Goal: Transaction & Acquisition: Book appointment/travel/reservation

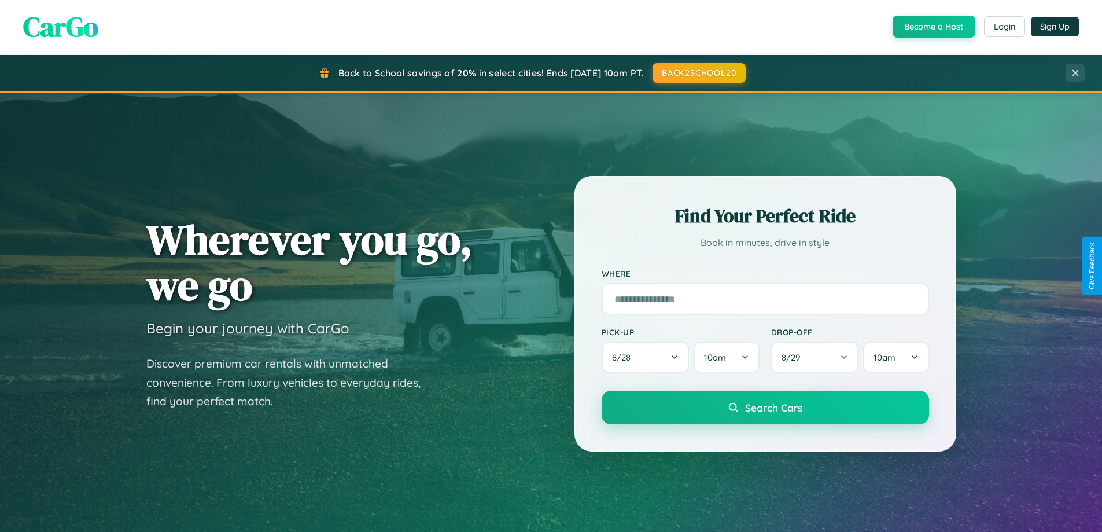
scroll to position [499, 0]
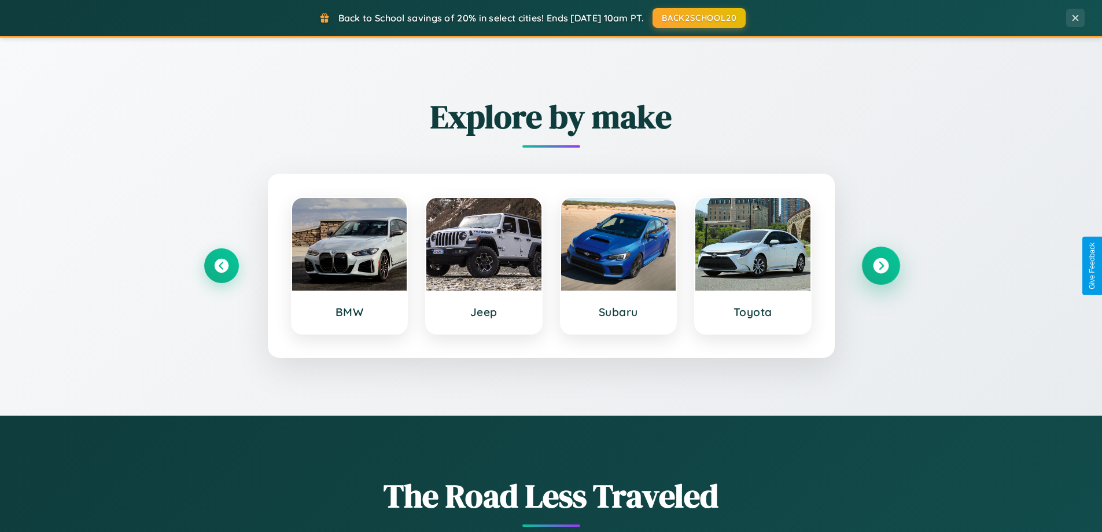
click at [881, 266] on icon at bounding box center [881, 266] width 16 height 16
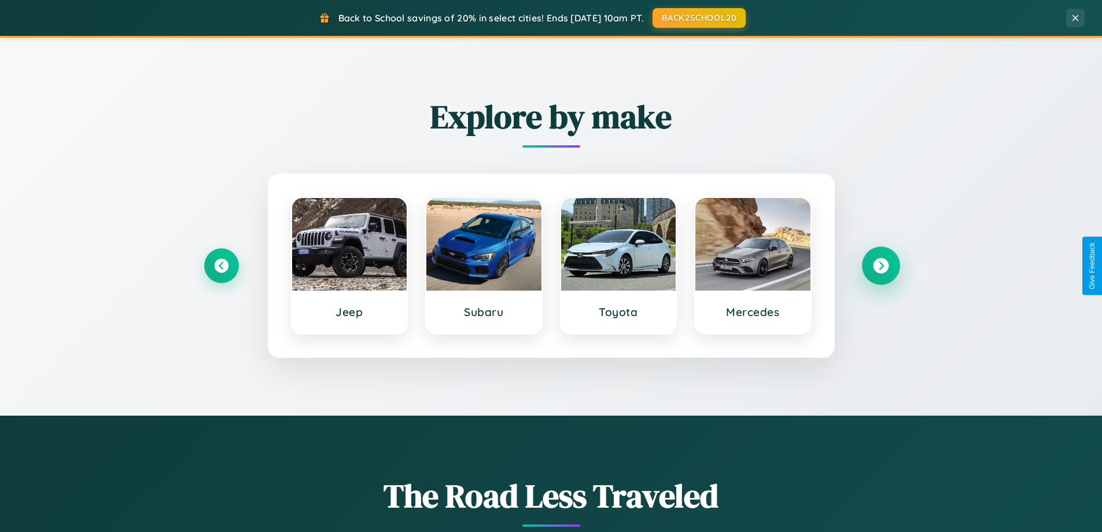
click at [881, 266] on icon at bounding box center [881, 266] width 16 height 16
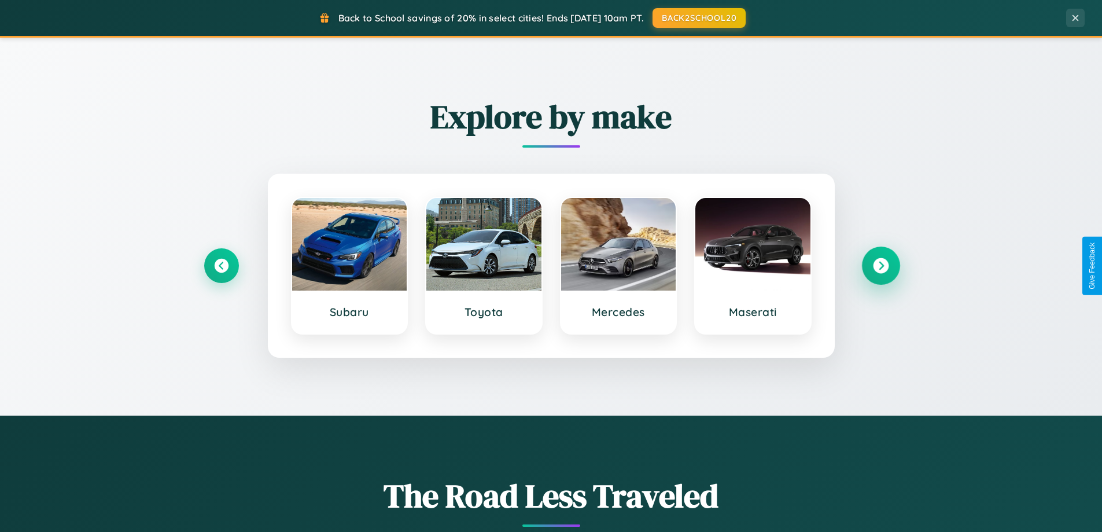
click at [881, 266] on icon at bounding box center [881, 266] width 16 height 16
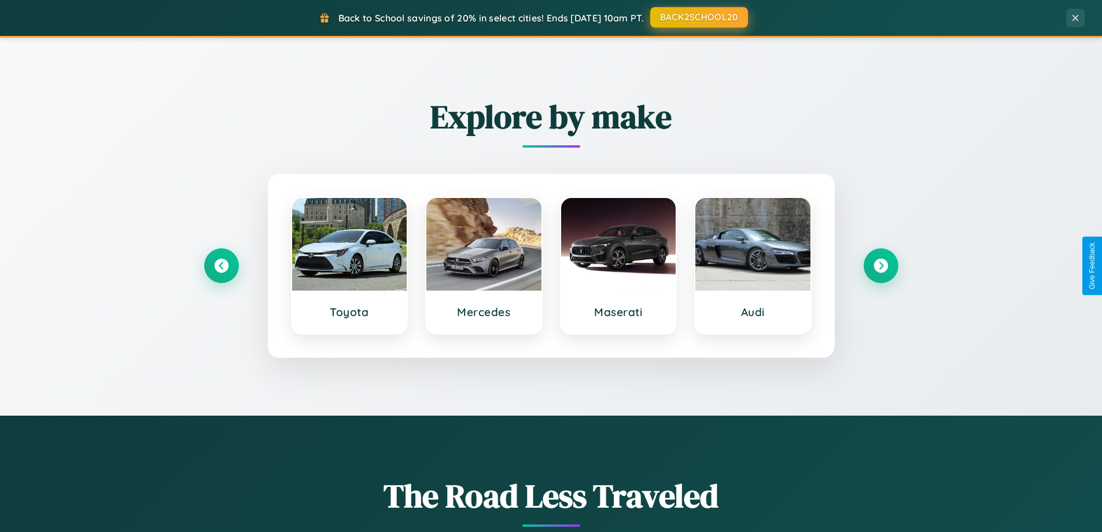
click at [699, 17] on button "BACK2SCHOOL20" at bounding box center [699, 17] width 98 height 21
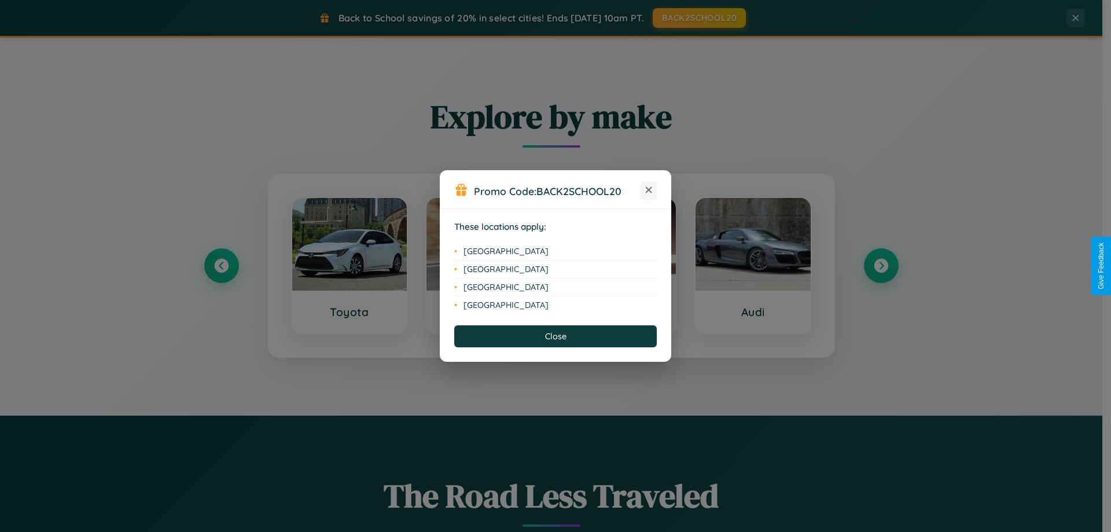
click at [649, 190] on icon at bounding box center [649, 190] width 6 height 6
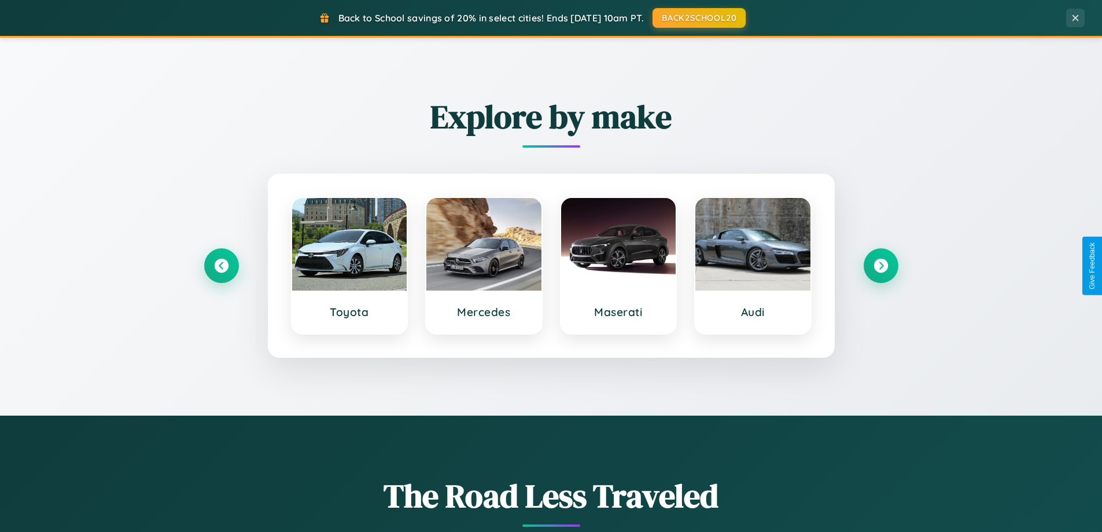
scroll to position [0, 0]
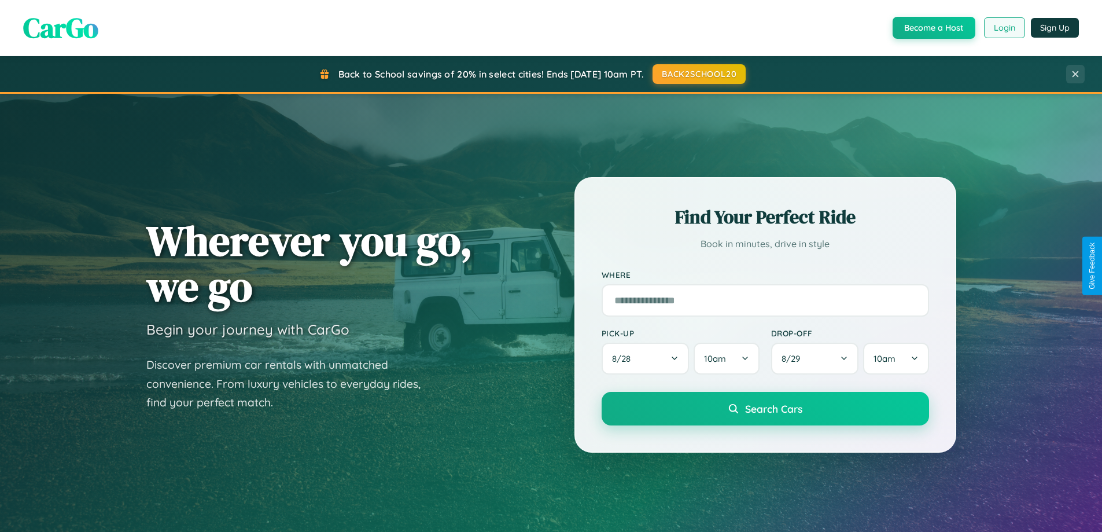
click at [1004, 28] on button "Login" at bounding box center [1004, 27] width 41 height 21
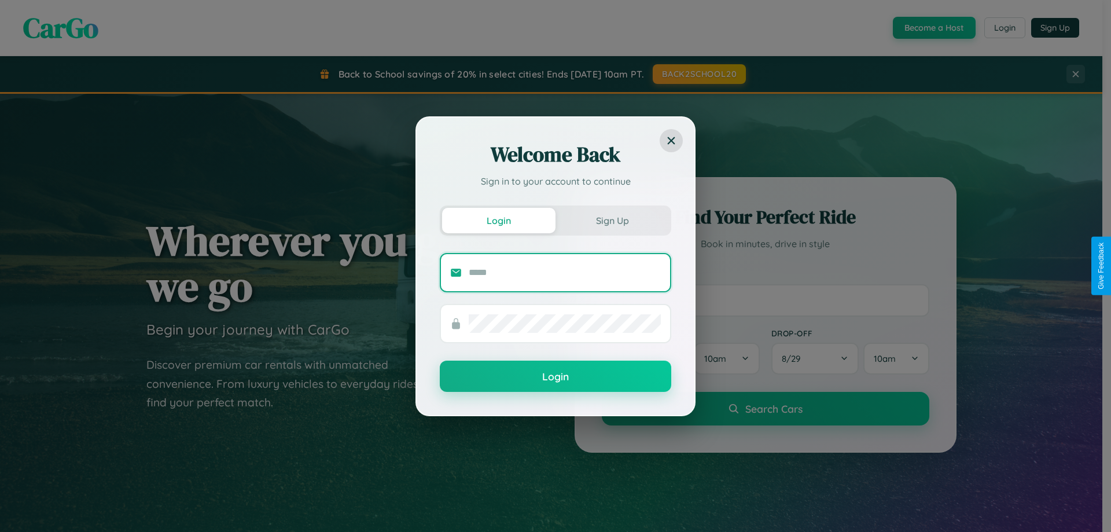
click at [565, 272] on input "text" at bounding box center [565, 272] width 192 height 19
type input "**********"
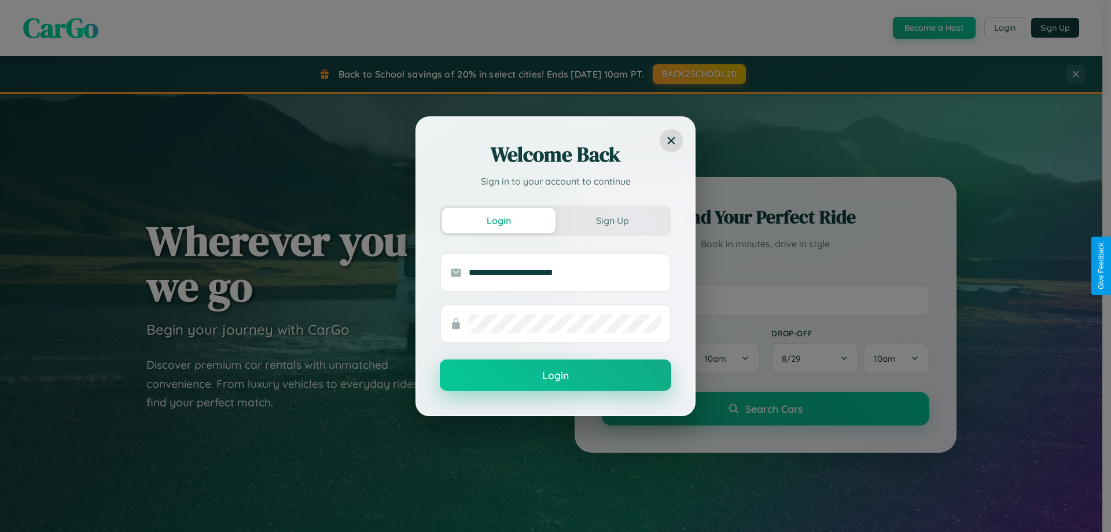
click at [556, 376] on button "Login" at bounding box center [555, 374] width 231 height 31
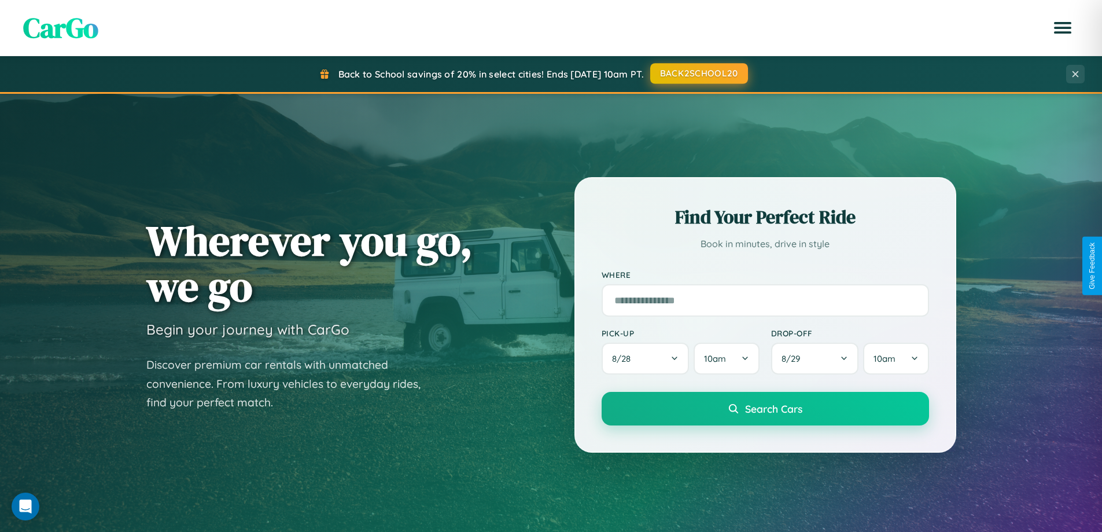
click at [699, 73] on button "BACK2SCHOOL20" at bounding box center [699, 73] width 98 height 21
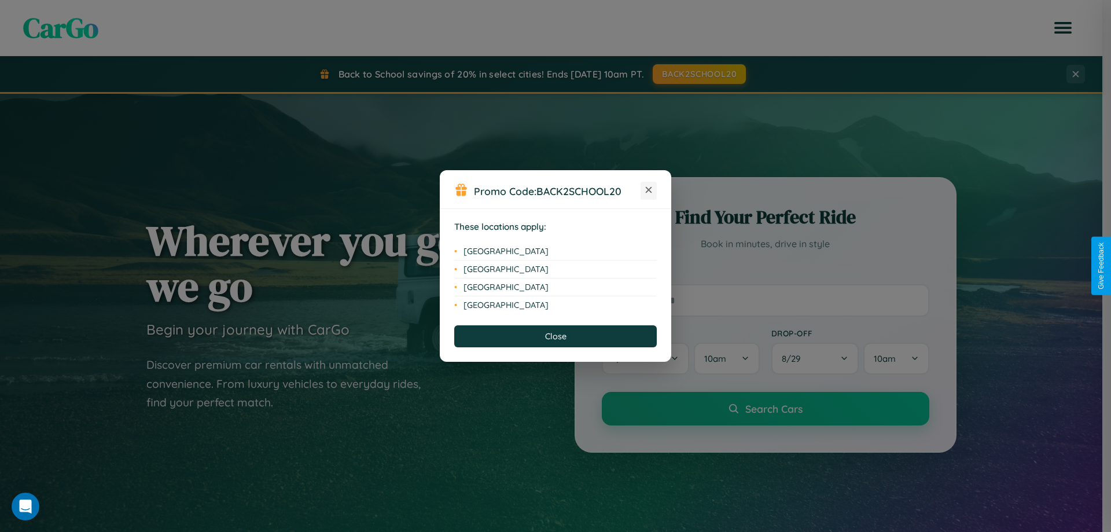
click at [649, 190] on icon at bounding box center [649, 190] width 6 height 6
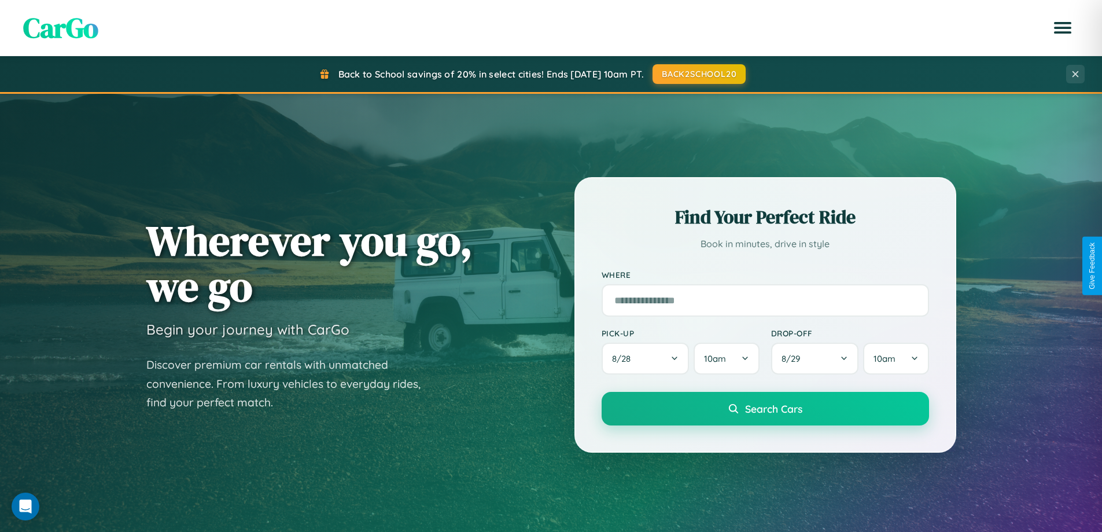
scroll to position [1859, 0]
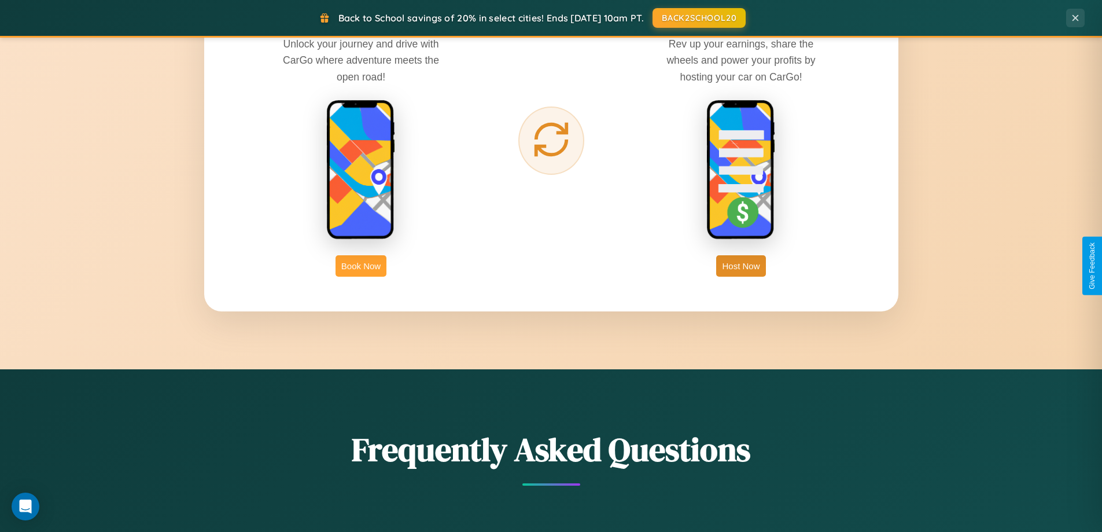
click at [361, 266] on button "Book Now" at bounding box center [361, 265] width 51 height 21
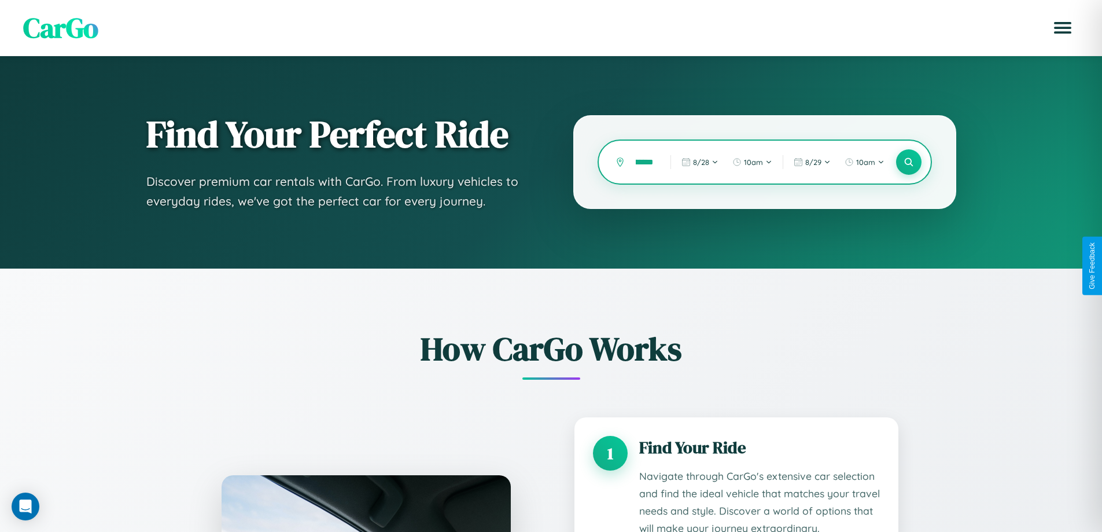
type input "*********"
